Goal: Transaction & Acquisition: Book appointment/travel/reservation

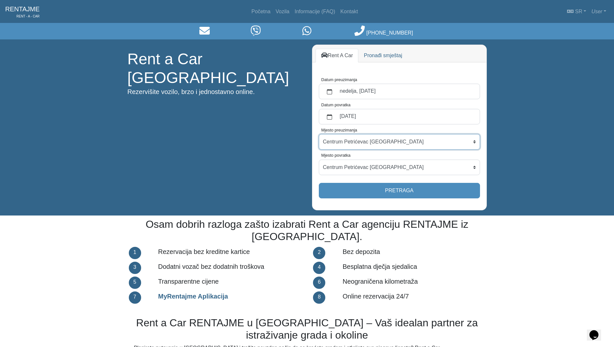
click at [379, 137] on select "Centrum Petrićevac [GEOGRAPHIC_DATA] Po dogovoru ([GEOGRAPHIC_DATA]) [GEOGRAPHI…" at bounding box center [399, 142] width 161 height 16
select select "BanjaLukaAerodrom"
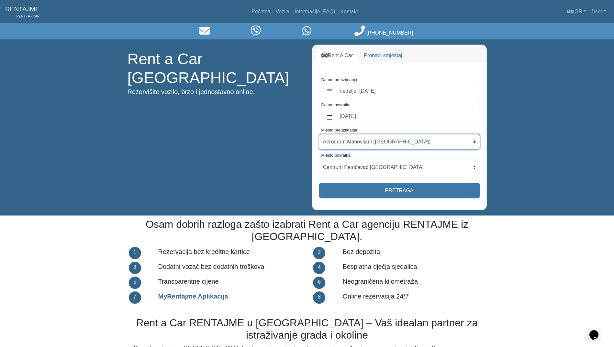
click at [319, 134] on select "Centrum Petrićevac [GEOGRAPHIC_DATA] Po dogovoru ([GEOGRAPHIC_DATA]) [GEOGRAPHI…" at bounding box center [399, 142] width 161 height 16
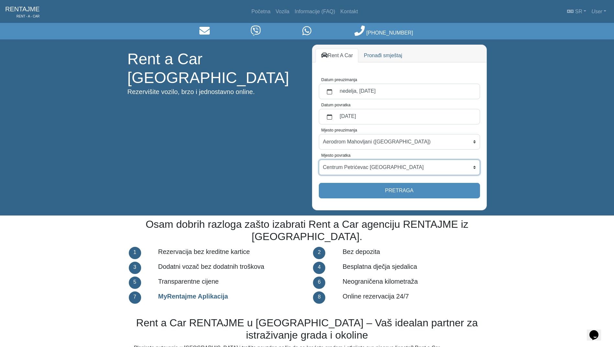
click at [389, 167] on select "Centrum Petrićevac [GEOGRAPHIC_DATA] Po dogovoru ([GEOGRAPHIC_DATA]) [GEOGRAPHI…" at bounding box center [399, 168] width 161 height 16
select select "BanjaLukaAerodrom"
click at [319, 160] on select "Centrum Petrićevac [GEOGRAPHIC_DATA] Po dogovoru ([GEOGRAPHIC_DATA]) [GEOGRAPHI…" at bounding box center [399, 168] width 161 height 16
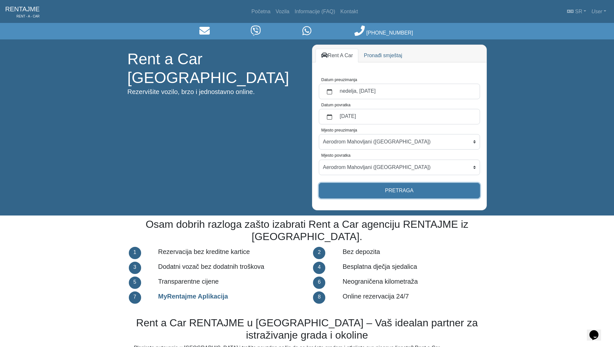
click at [396, 194] on button "Pretraga" at bounding box center [399, 191] width 161 height 16
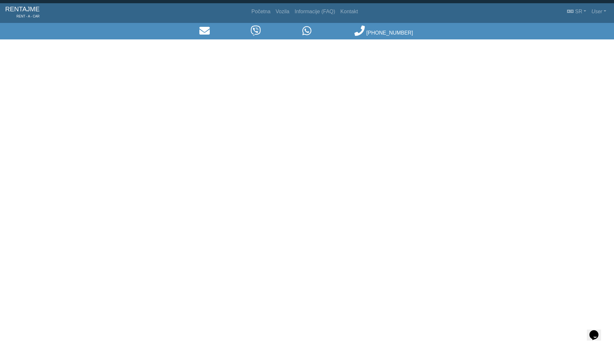
select select "BanjaLukaAerodrom"
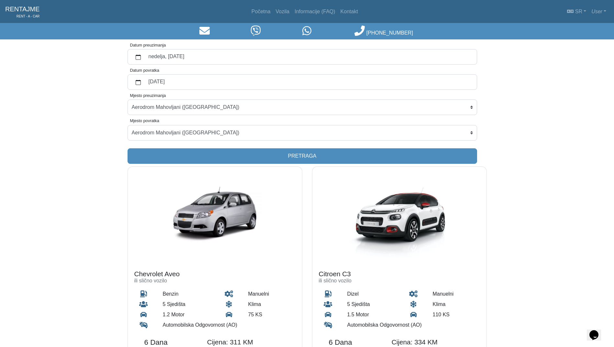
click at [178, 207] on img at bounding box center [215, 215] width 174 height 97
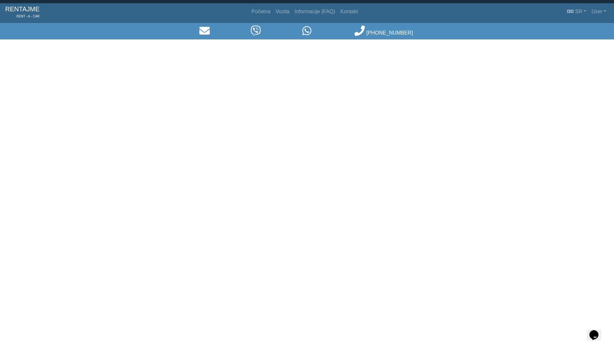
select select "BanjaLukaAerodrom"
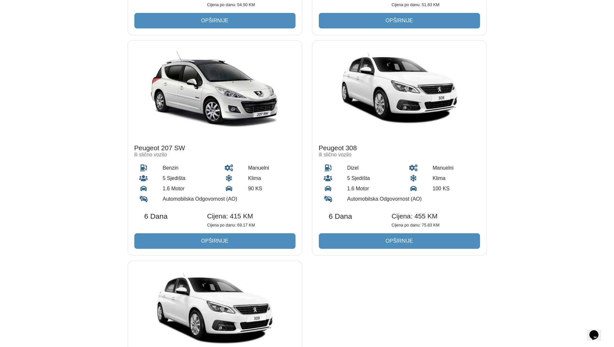
scroll to position [647, 0]
